Goal: Task Accomplishment & Management: Use online tool/utility

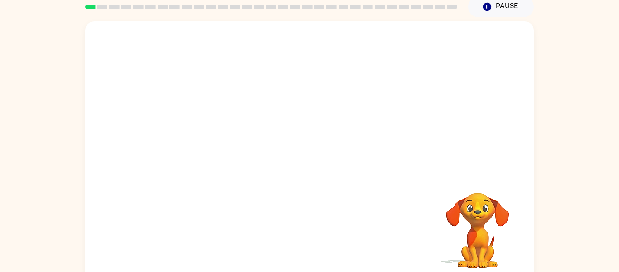
scroll to position [47, 0]
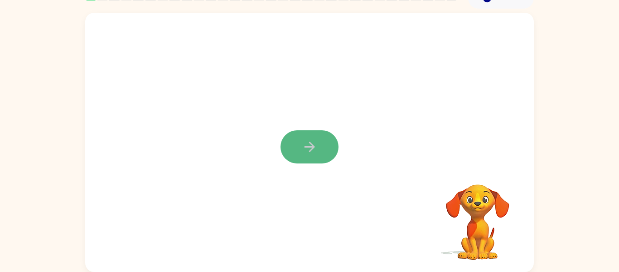
click at [331, 140] on button "button" at bounding box center [310, 146] width 58 height 33
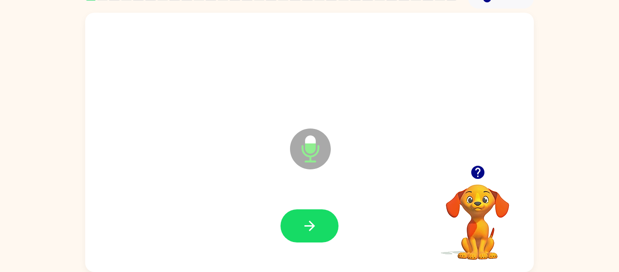
click at [343, 215] on div at bounding box center [309, 226] width 431 height 74
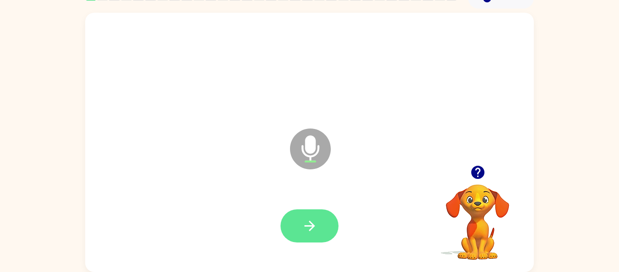
click at [327, 228] on button "button" at bounding box center [310, 225] width 58 height 33
click at [329, 229] on button "button" at bounding box center [310, 225] width 58 height 33
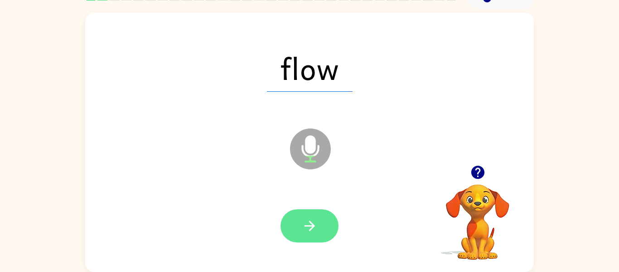
click at [312, 232] on icon "button" at bounding box center [310, 226] width 16 height 16
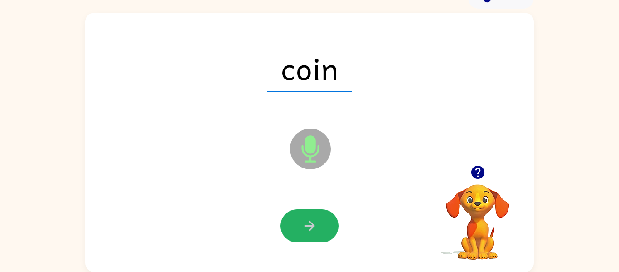
click at [312, 232] on icon "button" at bounding box center [310, 226] width 16 height 16
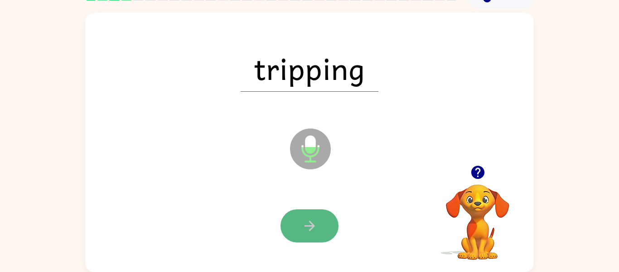
click at [304, 232] on icon "button" at bounding box center [310, 226] width 16 height 16
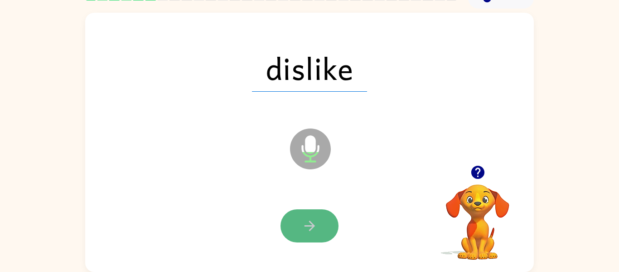
click at [315, 219] on icon "button" at bounding box center [310, 226] width 16 height 16
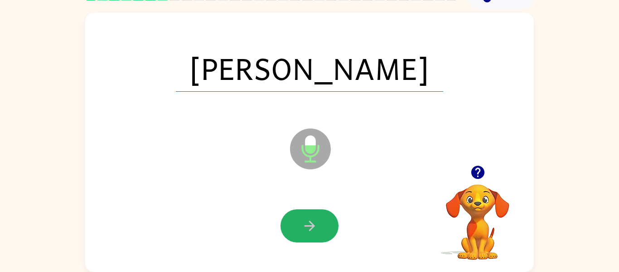
click at [315, 219] on icon "button" at bounding box center [310, 226] width 16 height 16
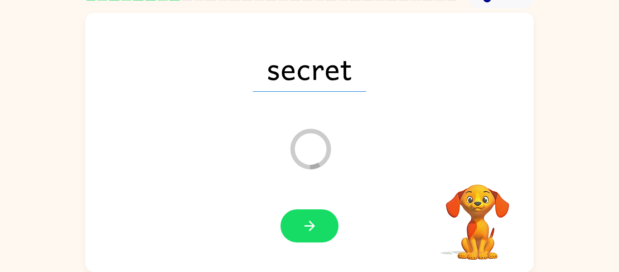
click at [427, 202] on div at bounding box center [309, 226] width 431 height 74
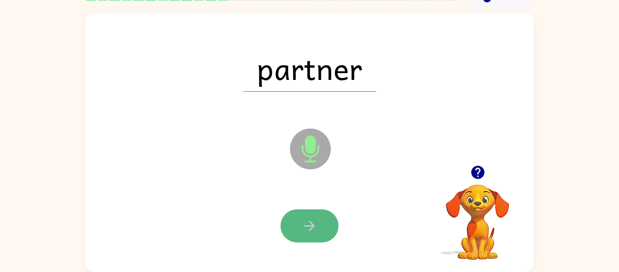
click at [320, 216] on button "button" at bounding box center [310, 225] width 58 height 33
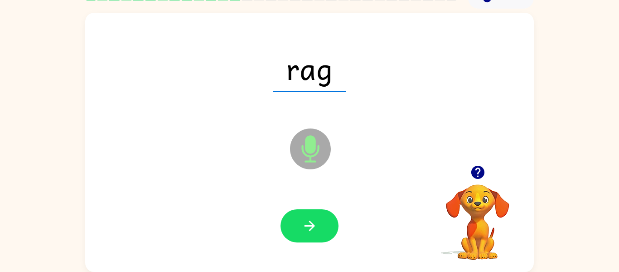
click at [320, 216] on button "button" at bounding box center [310, 225] width 58 height 33
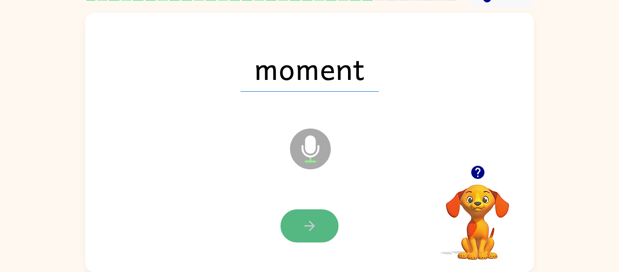
click at [320, 216] on button "button" at bounding box center [310, 225] width 58 height 33
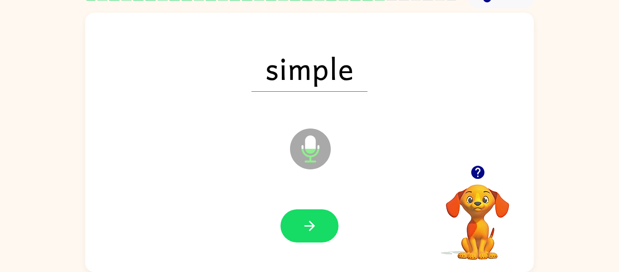
click at [444, 154] on div "simple Microphone The Microphone is here when it is your turn to talk" at bounding box center [309, 142] width 449 height 259
click at [478, 175] on icon "button" at bounding box center [477, 171] width 13 height 13
click at [299, 214] on button "button" at bounding box center [310, 225] width 58 height 33
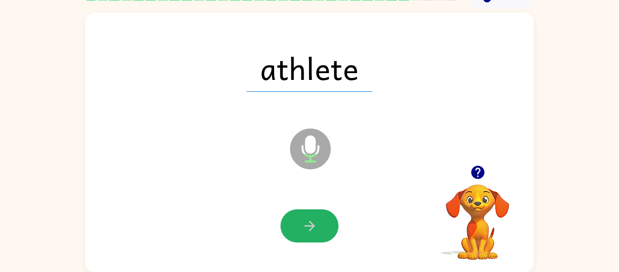
click at [299, 214] on button "button" at bounding box center [310, 225] width 58 height 33
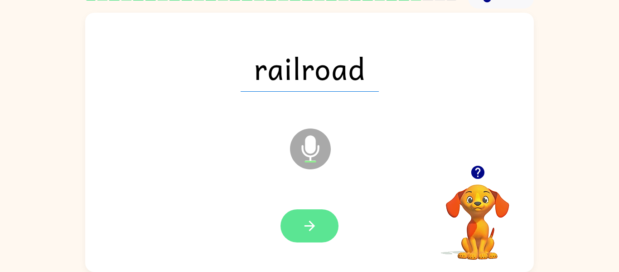
click at [326, 230] on button "button" at bounding box center [310, 225] width 58 height 33
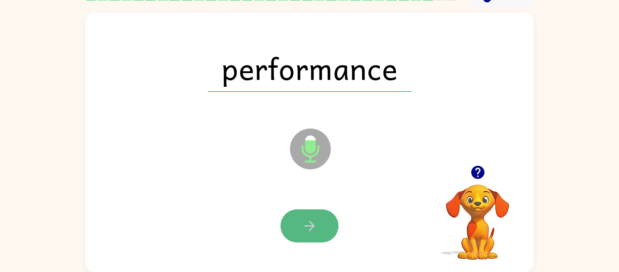
click at [329, 227] on button "button" at bounding box center [310, 225] width 58 height 33
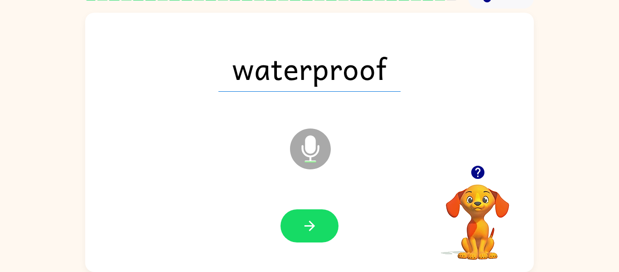
click at [329, 227] on button "button" at bounding box center [310, 225] width 58 height 33
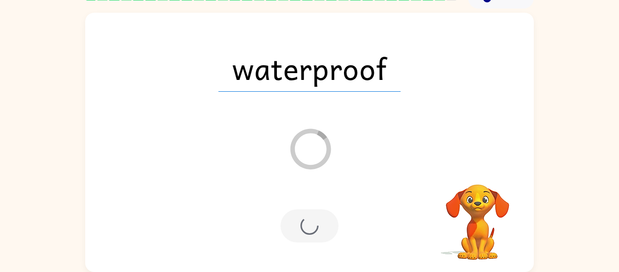
scroll to position [31, 0]
